Goal: Task Accomplishment & Management: Complete application form

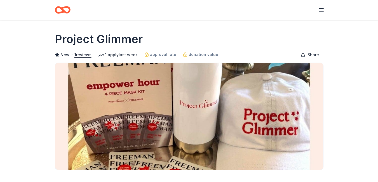
scroll to position [168, 0]
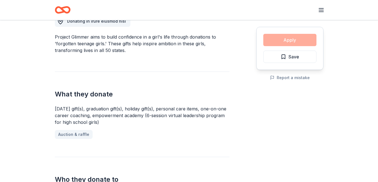
click at [297, 43] on div "Apply Save" at bounding box center [289, 48] width 67 height 43
click at [252, 99] on div "Donating in irure eiusmod nisi Project Glimmer aims to build confidence in a gi…" at bounding box center [189, 128] width 268 height 253
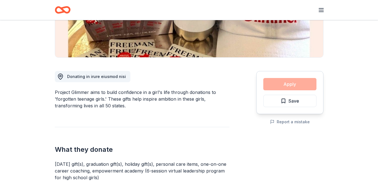
scroll to position [112, 0]
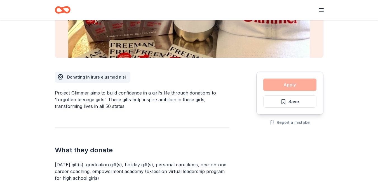
click at [290, 84] on div "Apply Save" at bounding box center [289, 93] width 67 height 43
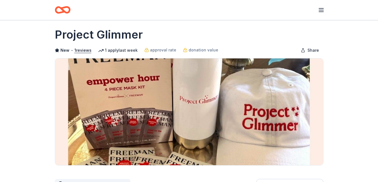
scroll to position [0, 0]
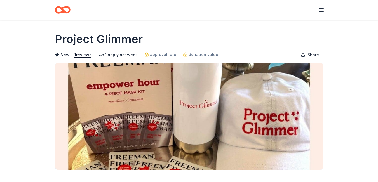
click at [321, 8] on line "button" at bounding box center [321, 8] width 4 height 0
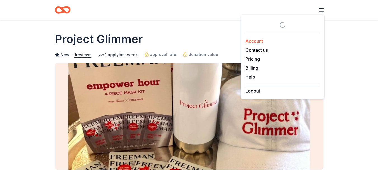
click at [258, 43] on link "Account" at bounding box center [254, 41] width 18 height 6
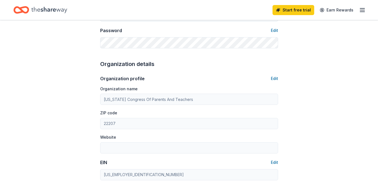
scroll to position [126, 0]
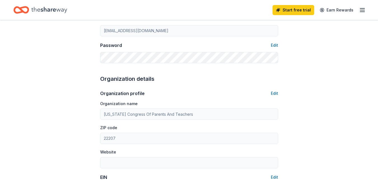
click at [359, 14] on div "Start free trial Earn Rewards" at bounding box center [318, 9] width 93 height 13
click at [361, 12] on line "button" at bounding box center [362, 12] width 4 height 0
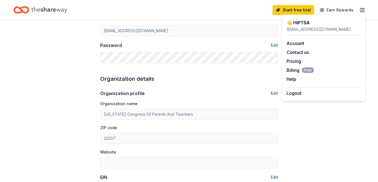
click at [11, 29] on div "Account About me Profile Edit First name PTSA Last name President Role Board me…" at bounding box center [189, 143] width 378 height 499
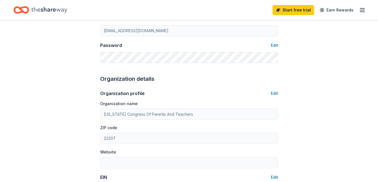
click at [34, 8] on icon "Home" at bounding box center [49, 9] width 36 height 11
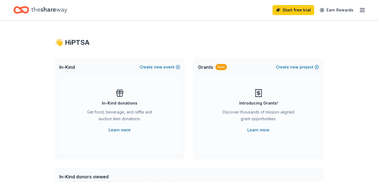
click at [66, 68] on span "In-Kind" at bounding box center [67, 67] width 16 height 7
click at [171, 69] on button "Create new event" at bounding box center [159, 67] width 41 height 7
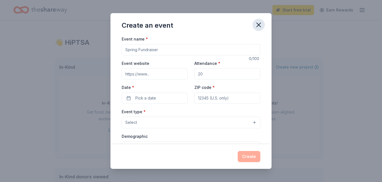
click at [261, 21] on icon "button" at bounding box center [259, 25] width 8 height 8
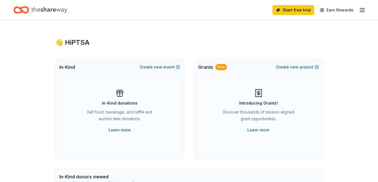
click at [125, 131] on link "Learn more" at bounding box center [119, 130] width 22 height 7
click at [164, 68] on button "Create new event" at bounding box center [159, 67] width 41 height 7
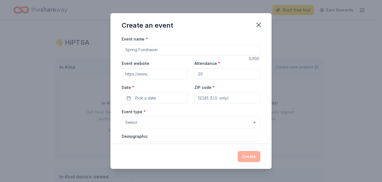
click at [164, 51] on input "Event name *" at bounding box center [191, 49] width 139 height 11
click at [205, 76] on input "Attendance *" at bounding box center [227, 73] width 66 height 11
drag, startPoint x: 205, startPoint y: 76, endPoint x: 188, endPoint y: 74, distance: 17.4
click at [188, 74] on div "Event website Attendance * Date * Pick a date ZIP code *" at bounding box center [191, 82] width 139 height 44
type input "200"
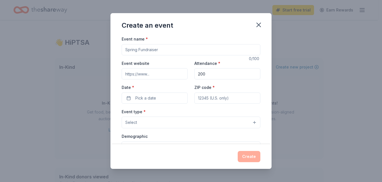
click at [163, 46] on input "Event name *" at bounding box center [191, 49] width 139 height 11
type input "ROCS"
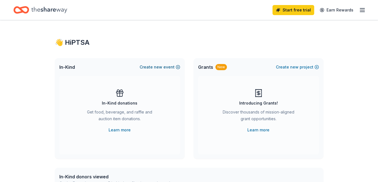
click at [160, 70] on span "new" at bounding box center [158, 67] width 8 height 7
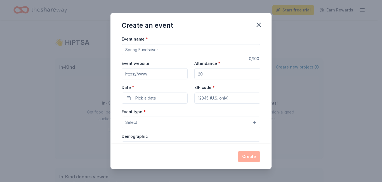
click at [160, 51] on input "Event name *" at bounding box center [191, 49] width 139 height 11
type input "S"
type input "ROCS Awards"
click at [163, 99] on button "Pick a date" at bounding box center [155, 98] width 66 height 11
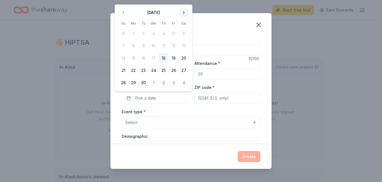
click at [184, 12] on button "Go to next month" at bounding box center [184, 13] width 8 height 8
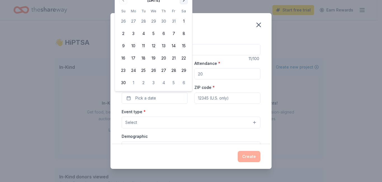
click at [184, 1] on button "Go to next month" at bounding box center [184, 0] width 8 height 8
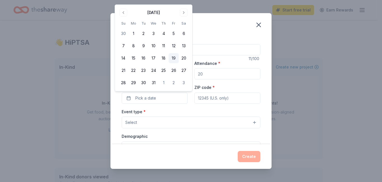
click at [173, 58] on button "19" at bounding box center [174, 58] width 10 height 10
click at [191, 122] on button "Select" at bounding box center [191, 123] width 139 height 12
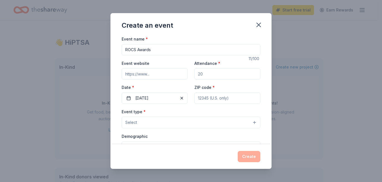
click at [191, 122] on button "Select" at bounding box center [191, 123] width 139 height 12
click at [253, 124] on button "Select" at bounding box center [191, 123] width 139 height 12
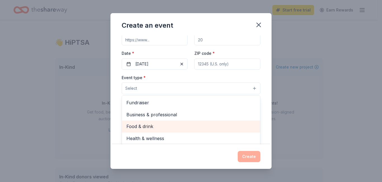
scroll to position [28, 0]
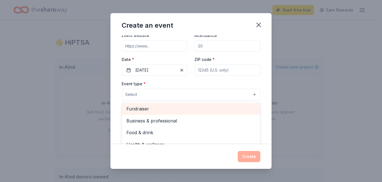
click at [138, 109] on span "Fundraiser" at bounding box center [190, 108] width 129 height 7
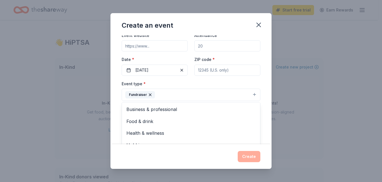
click at [257, 123] on div "Event name * ROCS Awards 11 /100 Event website Attendance * Date * 12/19/2025 Z…" at bounding box center [190, 89] width 161 height 109
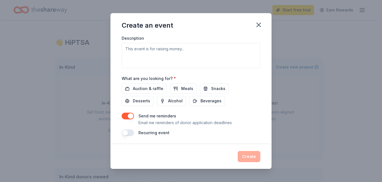
scroll to position [159, 0]
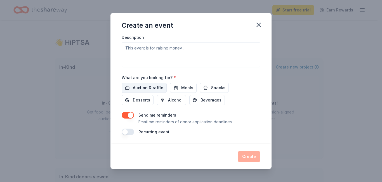
click at [151, 88] on span "Auction & raffle" at bounding box center [148, 87] width 30 height 7
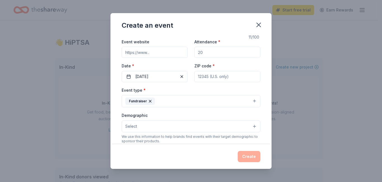
scroll to position [19, 0]
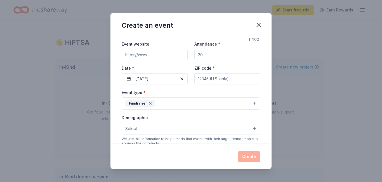
click at [212, 83] on input "ZIP code *" at bounding box center [227, 78] width 66 height 11
type input "22207"
click at [213, 49] on input "Attendance *" at bounding box center [227, 54] width 66 height 11
type input "200"
click at [212, 98] on button "Fundraiser" at bounding box center [191, 103] width 139 height 12
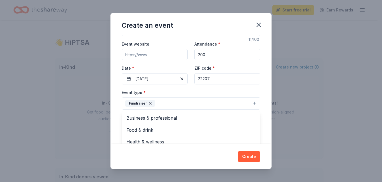
click at [181, 83] on div "Event name * ROCS Awards 11 /100 Event website Attendance * 200 Date * 12/19/20…" at bounding box center [191, 145] width 139 height 259
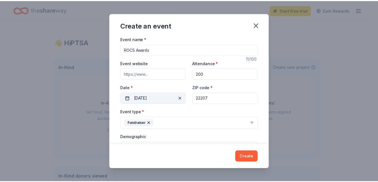
scroll to position [84, 0]
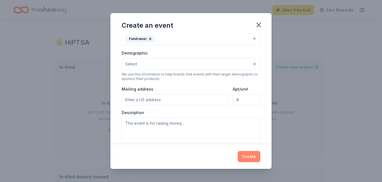
click at [243, 155] on button "Create" at bounding box center [249, 156] width 23 height 11
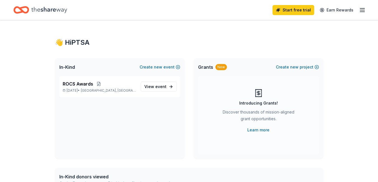
scroll to position [0, 0]
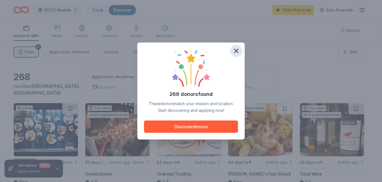
click at [235, 52] on icon "button" at bounding box center [236, 51] width 8 height 8
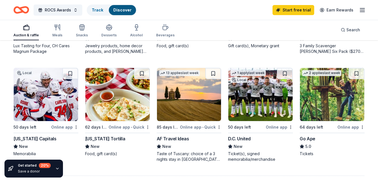
scroll to position [392, 0]
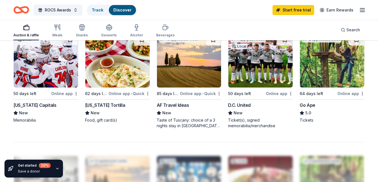
click at [65, 91] on div "Online app" at bounding box center [64, 93] width 27 height 7
click at [116, 76] on img at bounding box center [117, 60] width 64 height 53
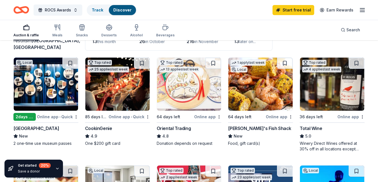
scroll to position [29, 0]
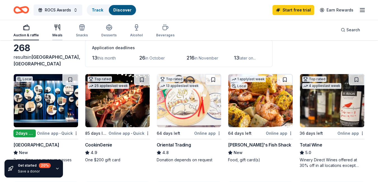
click at [55, 35] on div "Meals" at bounding box center [57, 35] width 10 height 4
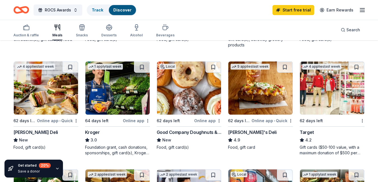
scroll to position [252, 0]
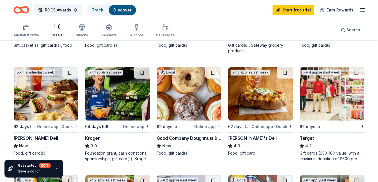
click at [309, 95] on img at bounding box center [332, 93] width 64 height 53
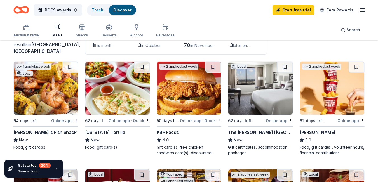
scroll to position [28, 0]
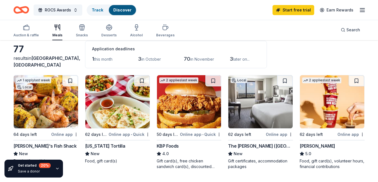
click at [74, 31] on div "Auction & raffle Meals Snacks Desserts Alcohol Beverages" at bounding box center [93, 31] width 161 height 18
click at [82, 31] on div "Snacks" at bounding box center [82, 30] width 12 height 13
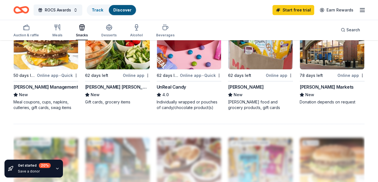
scroll to position [391, 0]
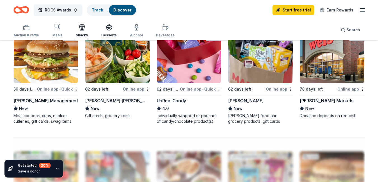
click at [102, 29] on div "button" at bounding box center [108, 27] width 15 height 7
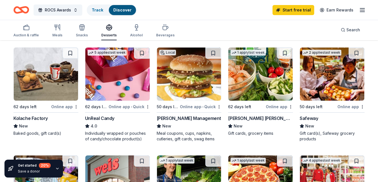
scroll to position [252, 0]
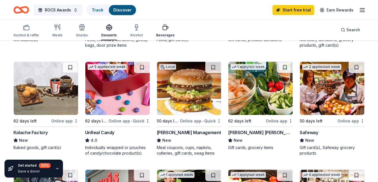
click at [161, 35] on div "Beverages" at bounding box center [165, 35] width 18 height 4
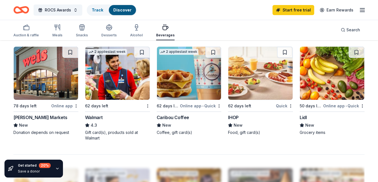
scroll to position [391, 0]
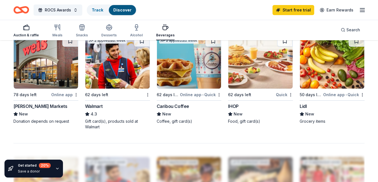
click at [27, 35] on div "Auction & raffle" at bounding box center [25, 35] width 25 height 4
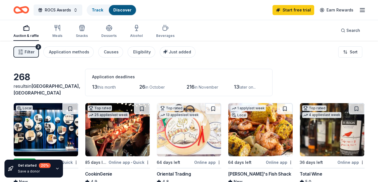
click at [36, 54] on button "Filter 2" at bounding box center [25, 51] width 25 height 11
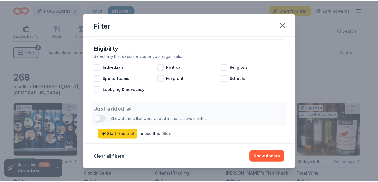
scroll to position [168, 0]
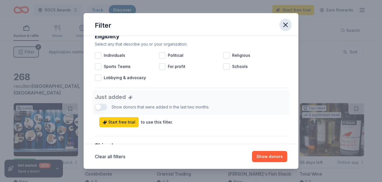
click at [286, 23] on icon "button" at bounding box center [285, 25] width 8 height 8
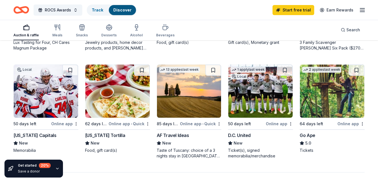
scroll to position [391, 0]
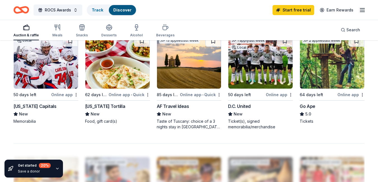
click at [252, 77] on img at bounding box center [260, 61] width 64 height 53
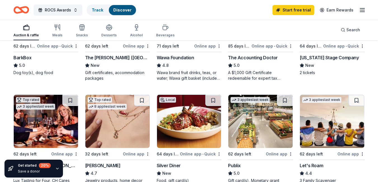
scroll to position [224, 0]
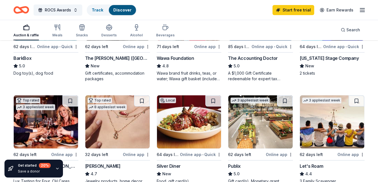
click at [31, 36] on div "Auction & raffle" at bounding box center [25, 35] width 25 height 4
click at [341, 32] on div "Search" at bounding box center [349, 30] width 19 height 7
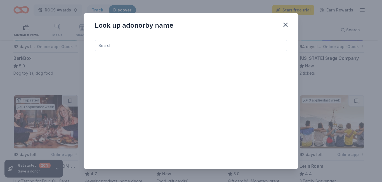
click at [173, 44] on input at bounding box center [191, 45] width 192 height 11
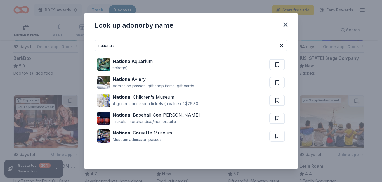
type input "nationals"
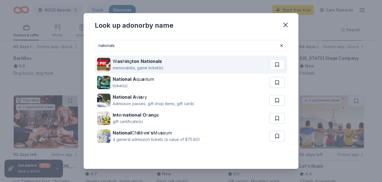
click at [139, 68] on div "memorabilia, game ticket(s)" at bounding box center [138, 68] width 51 height 7
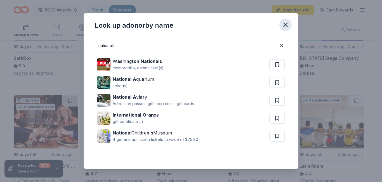
click at [288, 26] on icon "button" at bounding box center [285, 25] width 8 height 8
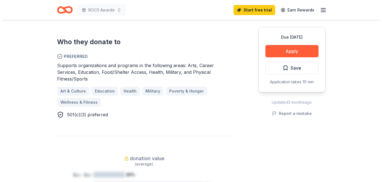
scroll to position [307, 0]
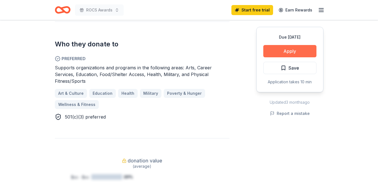
click at [290, 47] on button "Apply" at bounding box center [289, 51] width 53 height 12
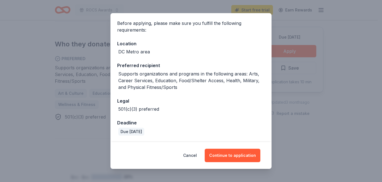
scroll to position [41, 0]
click at [227, 158] on button "Continue to application" at bounding box center [233, 155] width 56 height 13
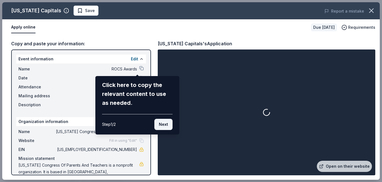
click at [165, 127] on button "Next" at bounding box center [163, 124] width 18 height 11
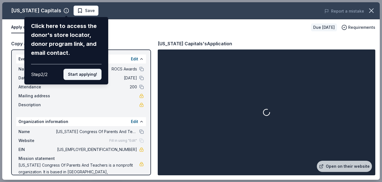
click at [79, 76] on button "Start applying!" at bounding box center [82, 74] width 38 height 11
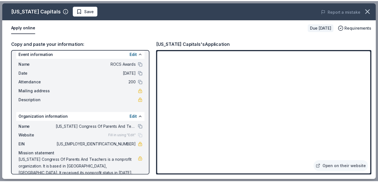
scroll to position [0, 0]
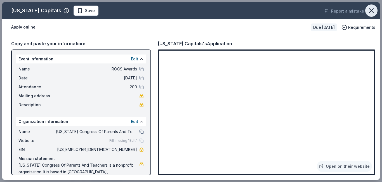
click at [370, 11] on icon "button" at bounding box center [371, 11] width 4 height 4
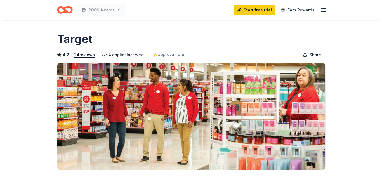
scroll to position [140, 0]
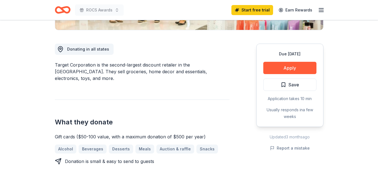
click at [286, 71] on button "Apply" at bounding box center [289, 68] width 53 height 12
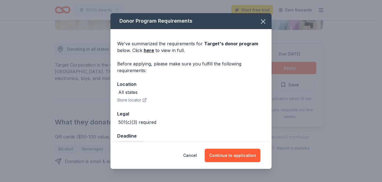
scroll to position [13, 0]
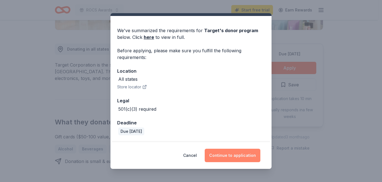
click at [234, 157] on button "Continue to application" at bounding box center [233, 155] width 56 height 13
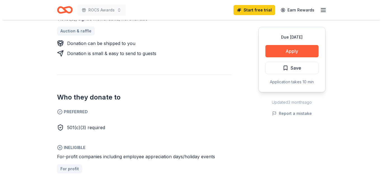
scroll to position [252, 0]
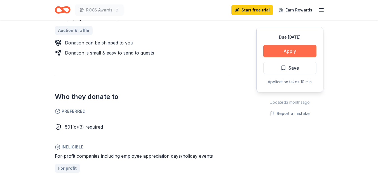
click at [277, 51] on button "Apply" at bounding box center [289, 51] width 53 height 12
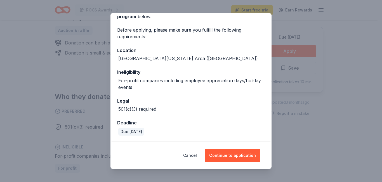
scroll to position [34, 0]
click at [234, 155] on button "Continue to application" at bounding box center [233, 155] width 56 height 13
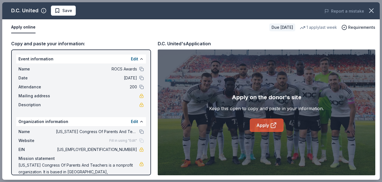
click at [270, 130] on link "Apply" at bounding box center [267, 124] width 34 height 13
